Goal: Information Seeking & Learning: Learn about a topic

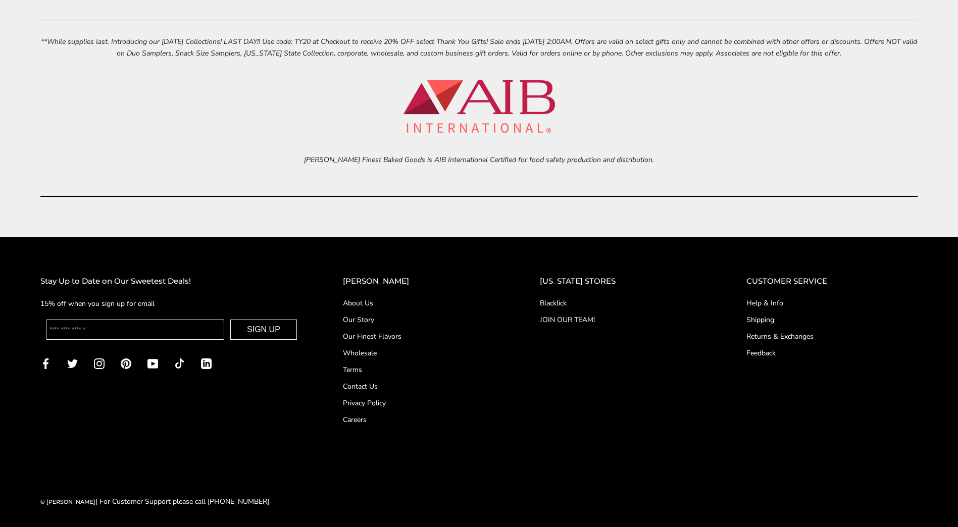
scroll to position [4628, 0]
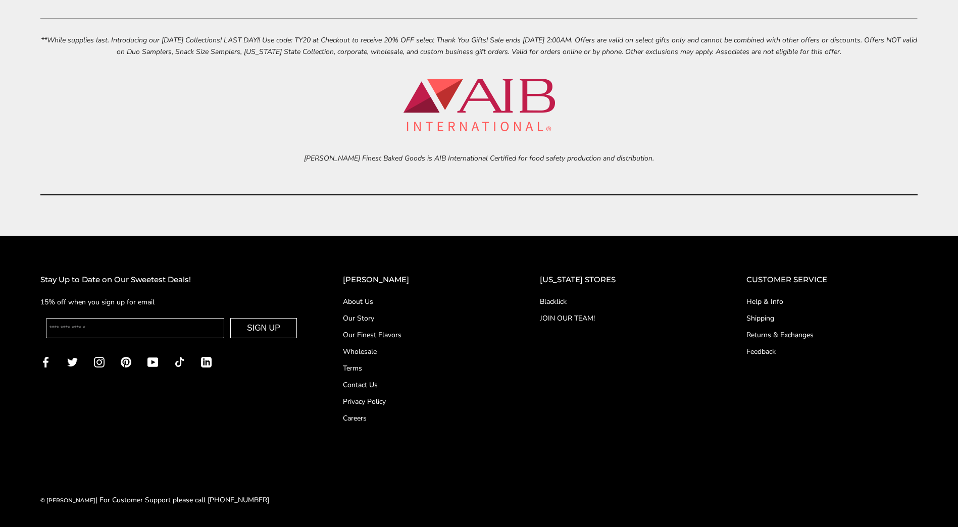
click at [378, 315] on link "Our Story" at bounding box center [421, 318] width 156 height 11
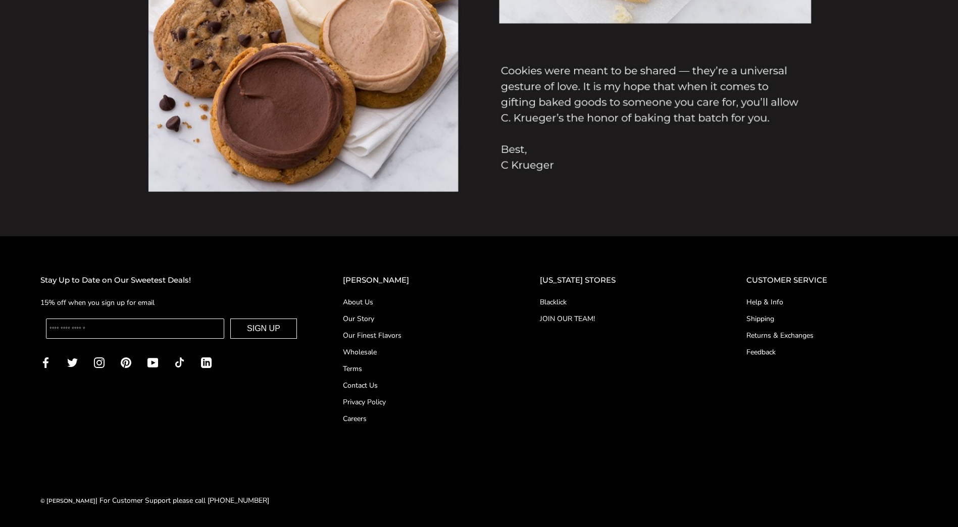
scroll to position [1120, 0]
click at [377, 299] on link "About Us" at bounding box center [421, 301] width 156 height 11
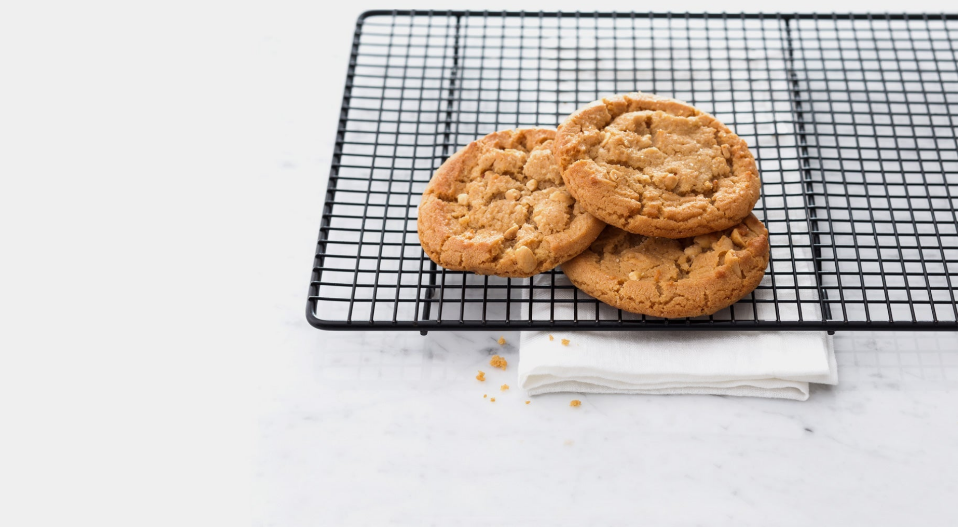
scroll to position [1666, 0]
